Goal: Transaction & Acquisition: Book appointment/travel/reservation

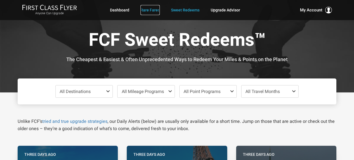
click at [152, 10] on link "Rare Fares" at bounding box center [150, 10] width 19 height 10
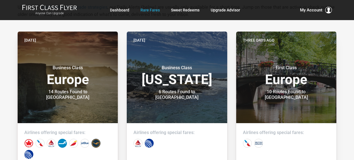
scroll to position [112, 0]
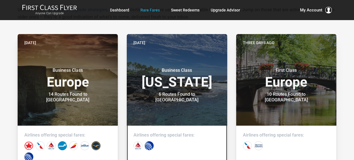
click at [171, 70] on div "Business Class [US_STATE] 6 Routes Found to [GEOGRAPHIC_DATA]" at bounding box center [177, 82] width 87 height 41
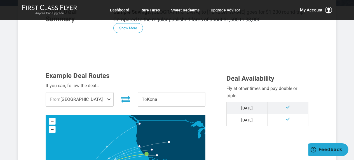
click at [101, 101] on span "From Los Angeles" at bounding box center [79, 100] width 67 height 14
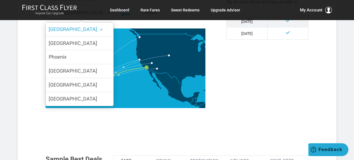
scroll to position [196, 0]
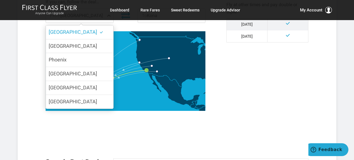
click at [101, 101] on label "Denver" at bounding box center [79, 102] width 67 height 14
click at [0, 0] on input "Denver" at bounding box center [0, 0] width 0 height 0
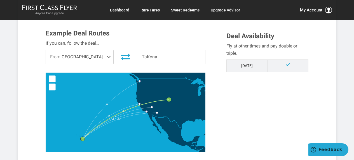
scroll to position [140, 0]
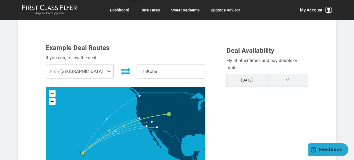
click at [192, 79] on div "Example Deal Routes If you can, follow the deal… From Denver Los Angeles San Fr…" at bounding box center [131, 107] width 181 height 126
click at [190, 69] on span "To Kona" at bounding box center [171, 72] width 67 height 14
click at [223, 106] on div "Example Deal Routes If you can, follow the deal… From Denver Los Angeles San Fr…" at bounding box center [176, 109] width 271 height 131
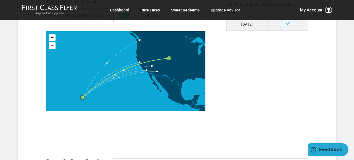
scroll to position [280, 0]
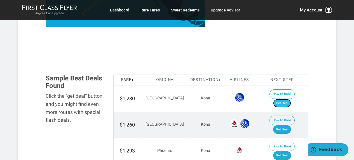
click at [291, 99] on link "Get Deal" at bounding box center [282, 103] width 18 height 9
